Goal: Task Accomplishment & Management: Manage account settings

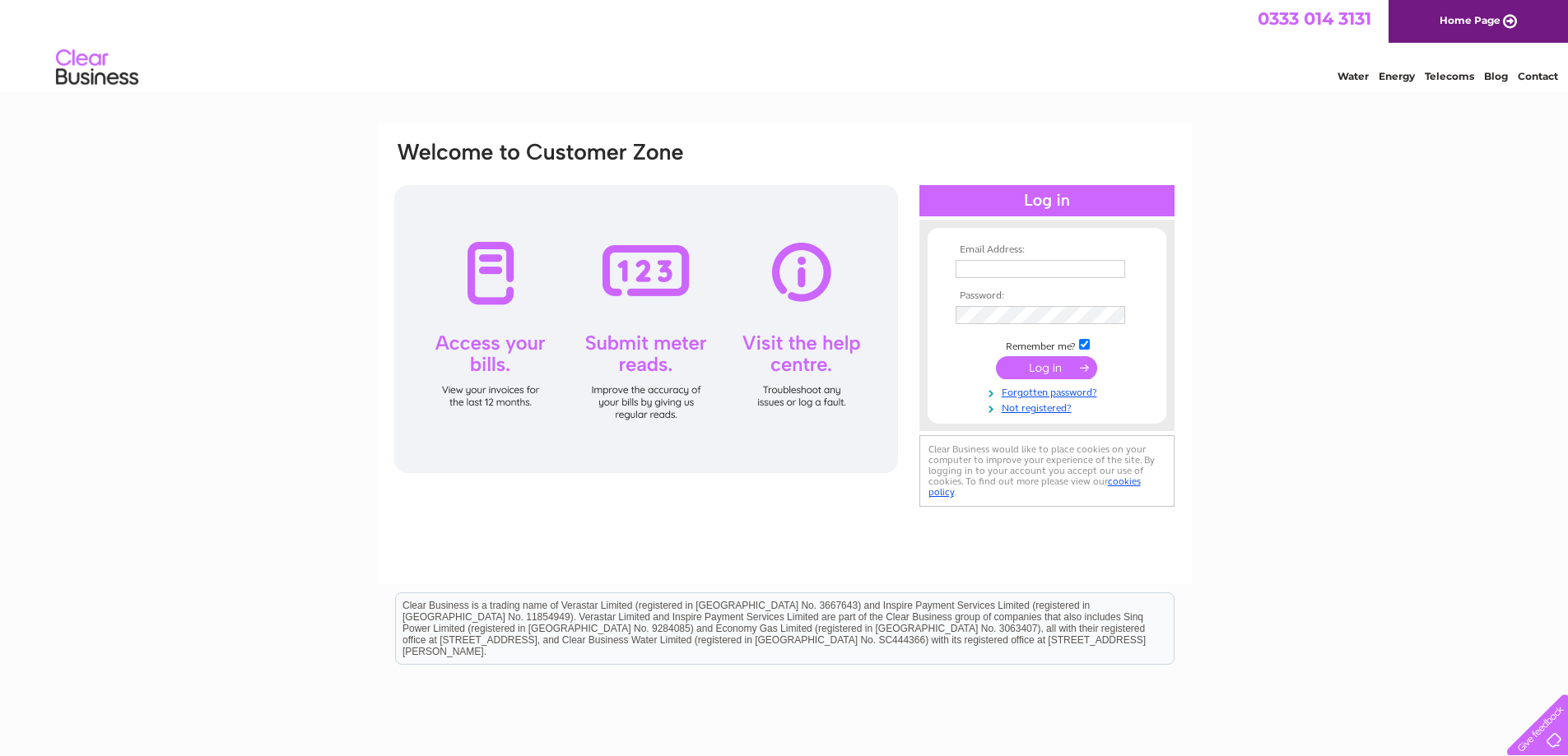
type input "info@nseaengineers.com"
click at [1051, 366] on input "submit" at bounding box center [1046, 368] width 102 height 23
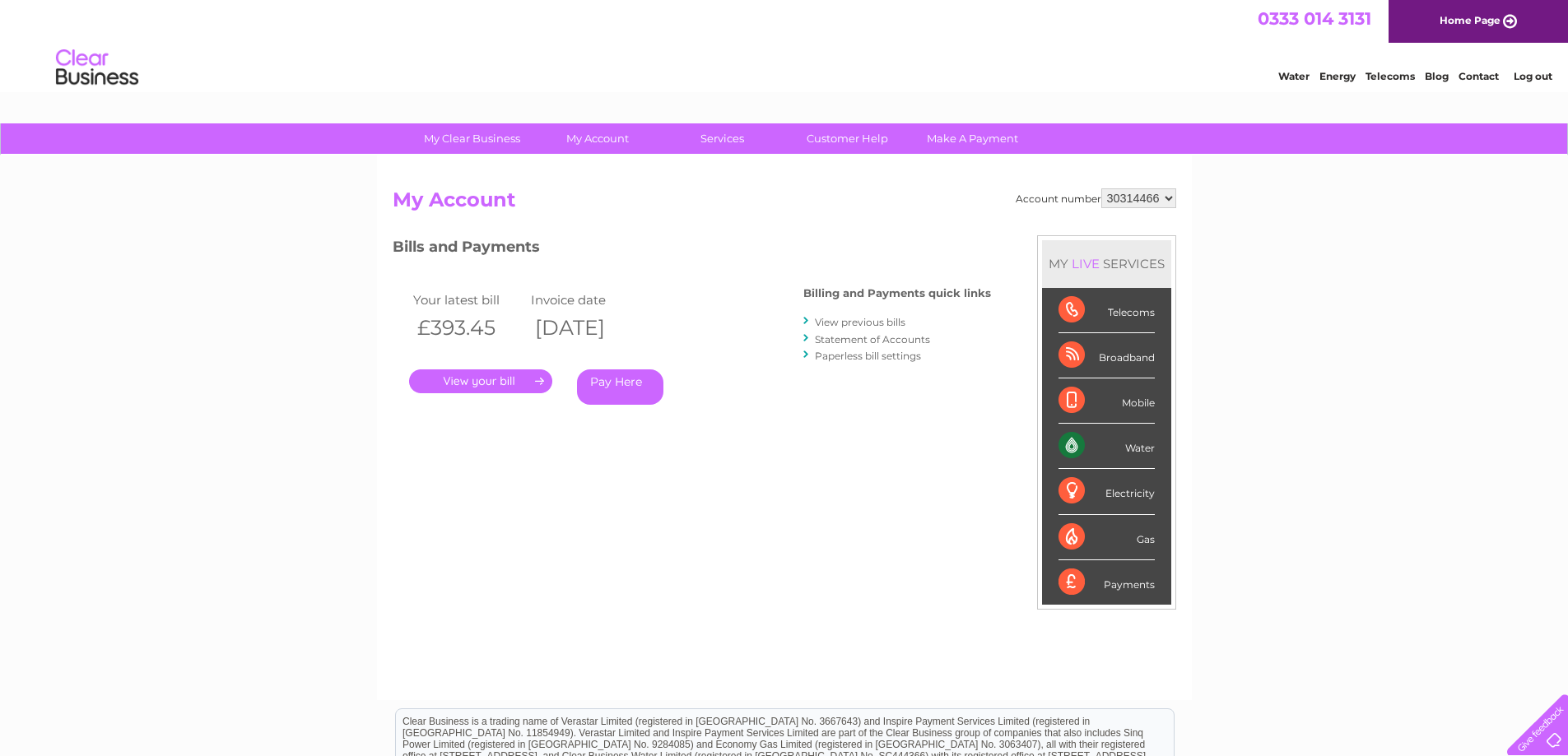
click at [495, 378] on link "." at bounding box center [480, 381] width 143 height 23
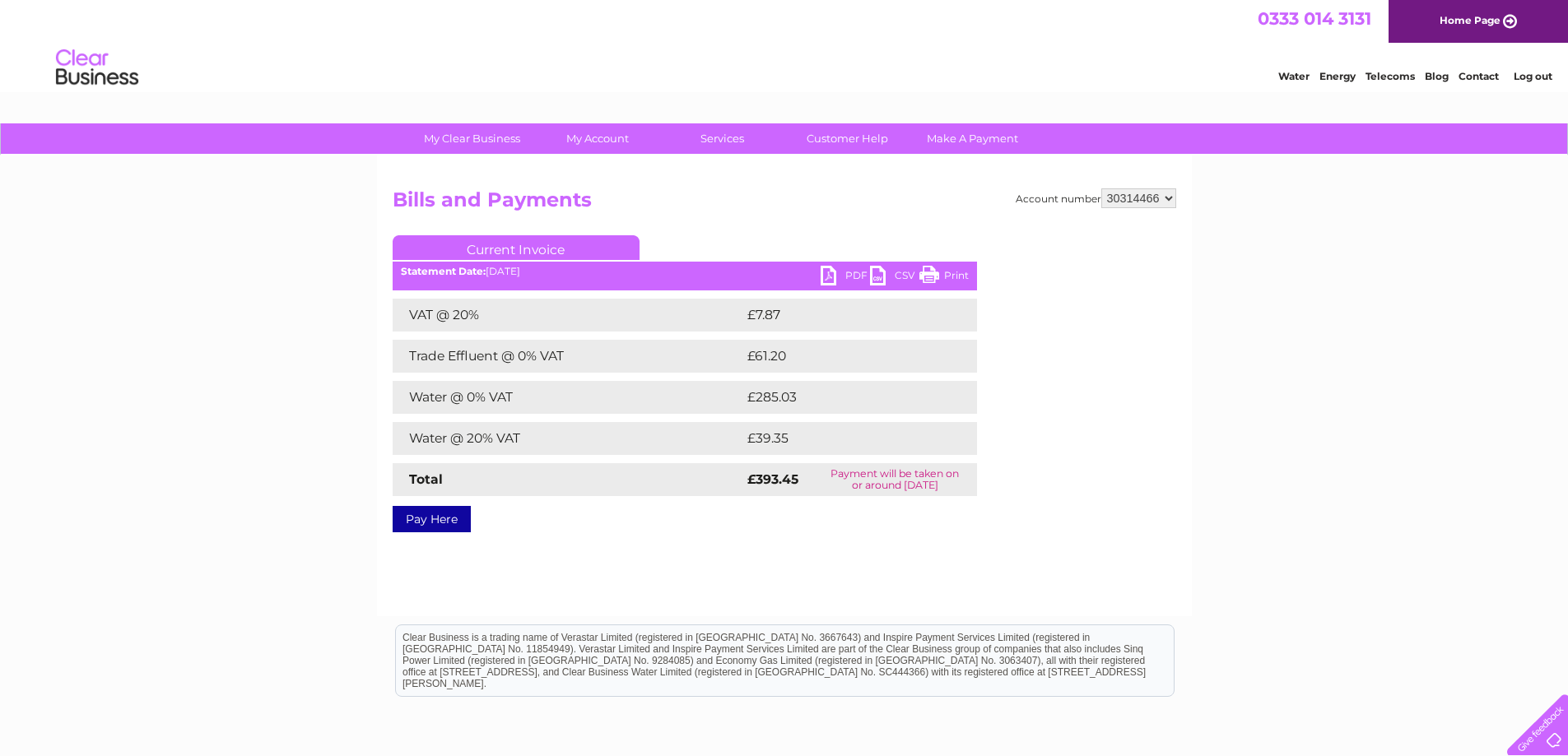
click at [829, 275] on link "PDF" at bounding box center [845, 277] width 49 height 23
click at [851, 278] on link "PDF" at bounding box center [845, 277] width 49 height 23
